Goal: Information Seeking & Learning: Learn about a topic

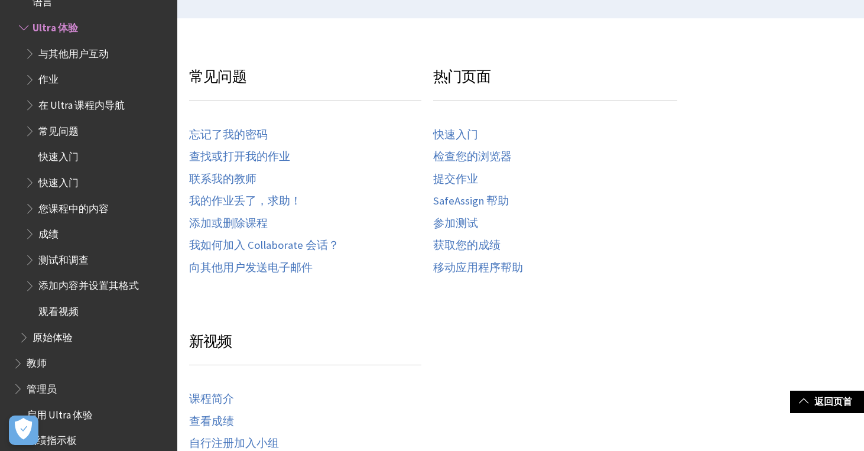
scroll to position [271, 0]
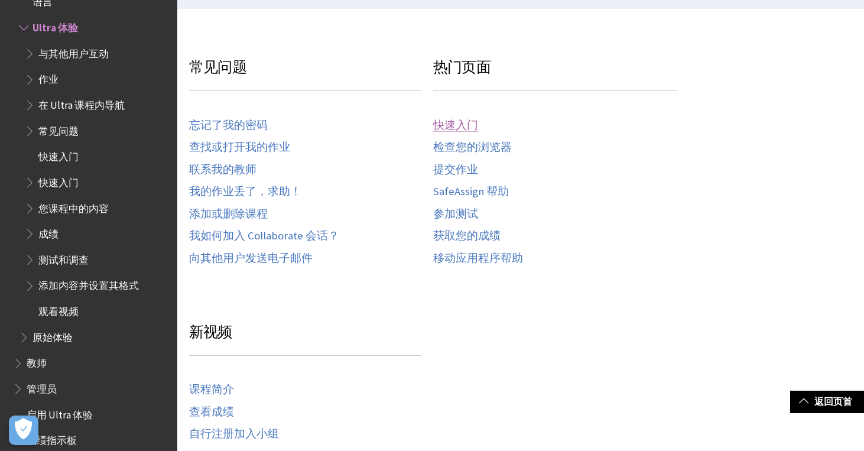
click at [449, 122] on link "快速入门" at bounding box center [455, 126] width 45 height 14
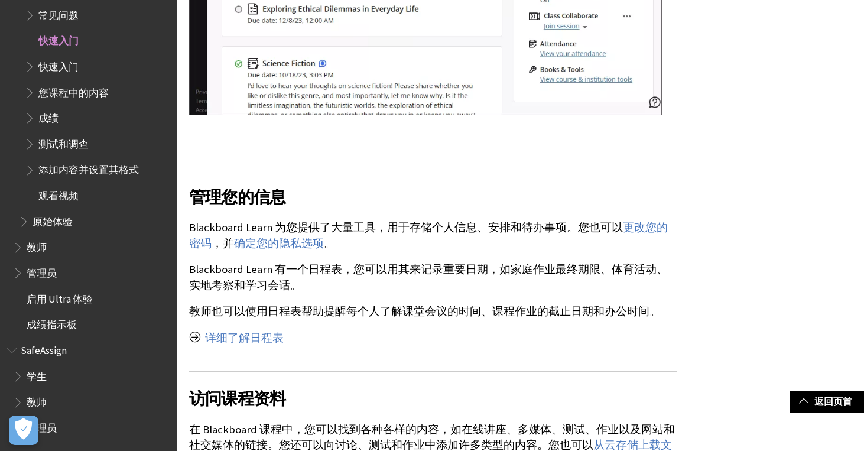
scroll to position [1933, 0]
